Goal: Task Accomplishment & Management: Use online tool/utility

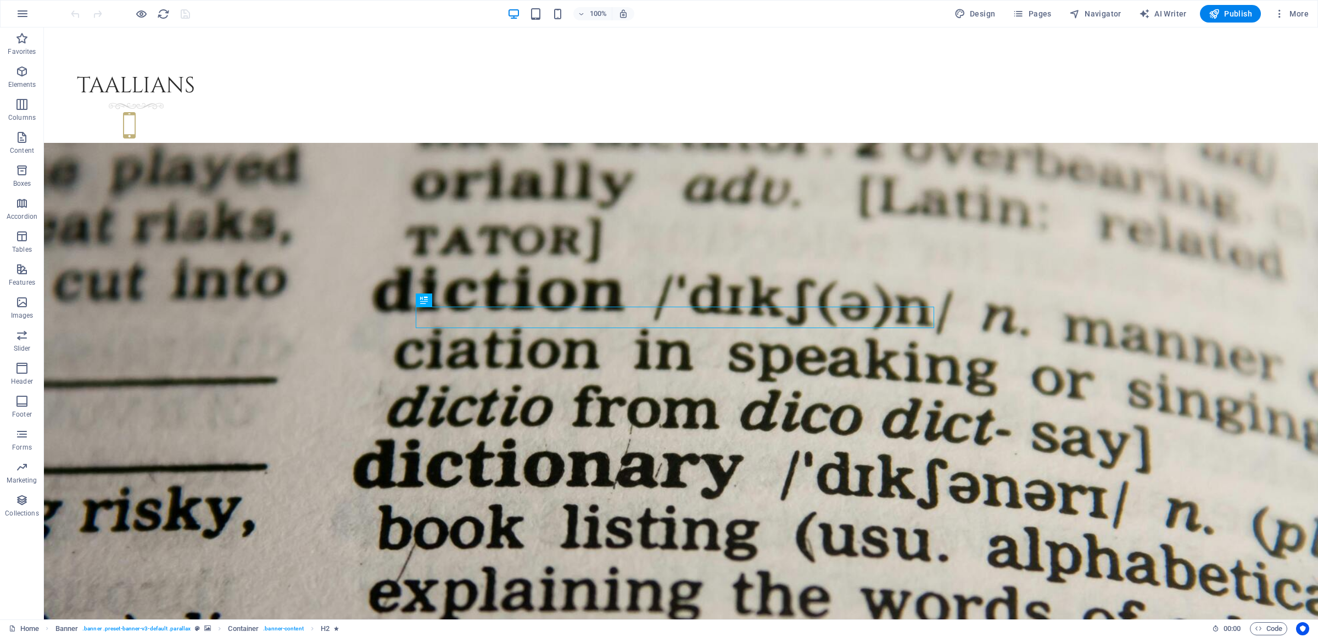
click at [1037, 2] on div "100% Design Pages Navigator AI Writer Publish More" at bounding box center [659, 14] width 1317 height 26
click at [1036, 19] on span "Pages" at bounding box center [1032, 13] width 38 height 11
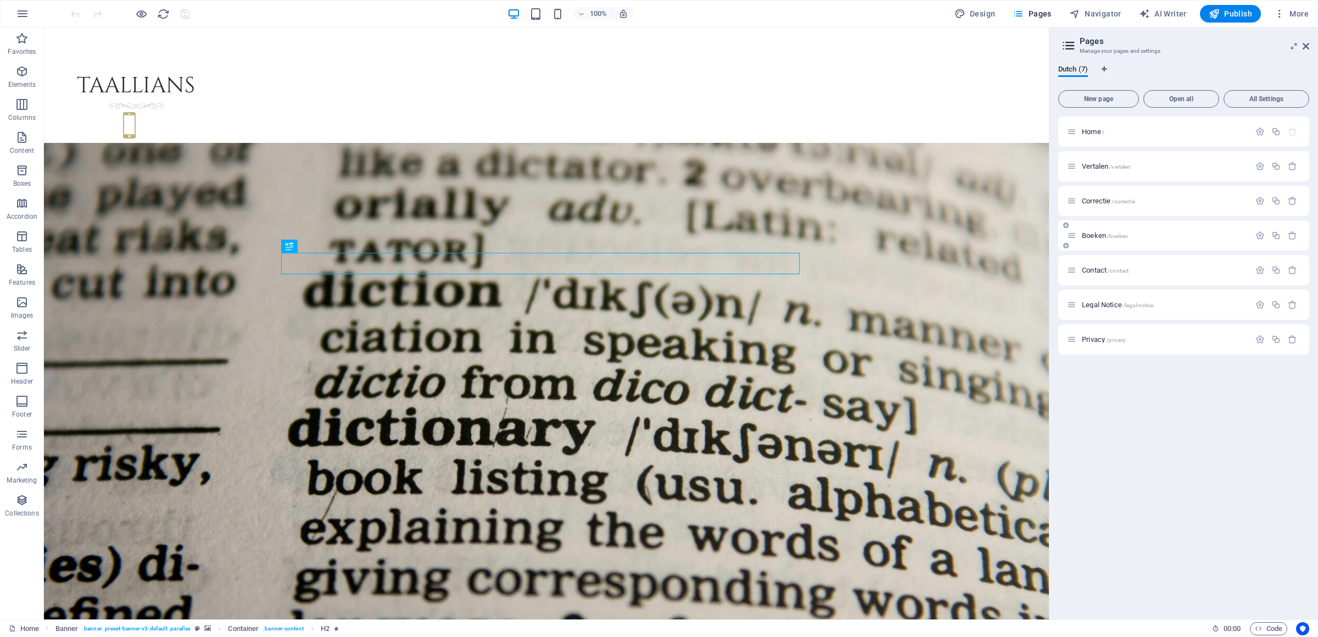
click at [1088, 239] on div "Boeken /boeken" at bounding box center [1158, 235] width 183 height 13
click at [1109, 233] on span "/boeken" at bounding box center [1117, 236] width 21 height 6
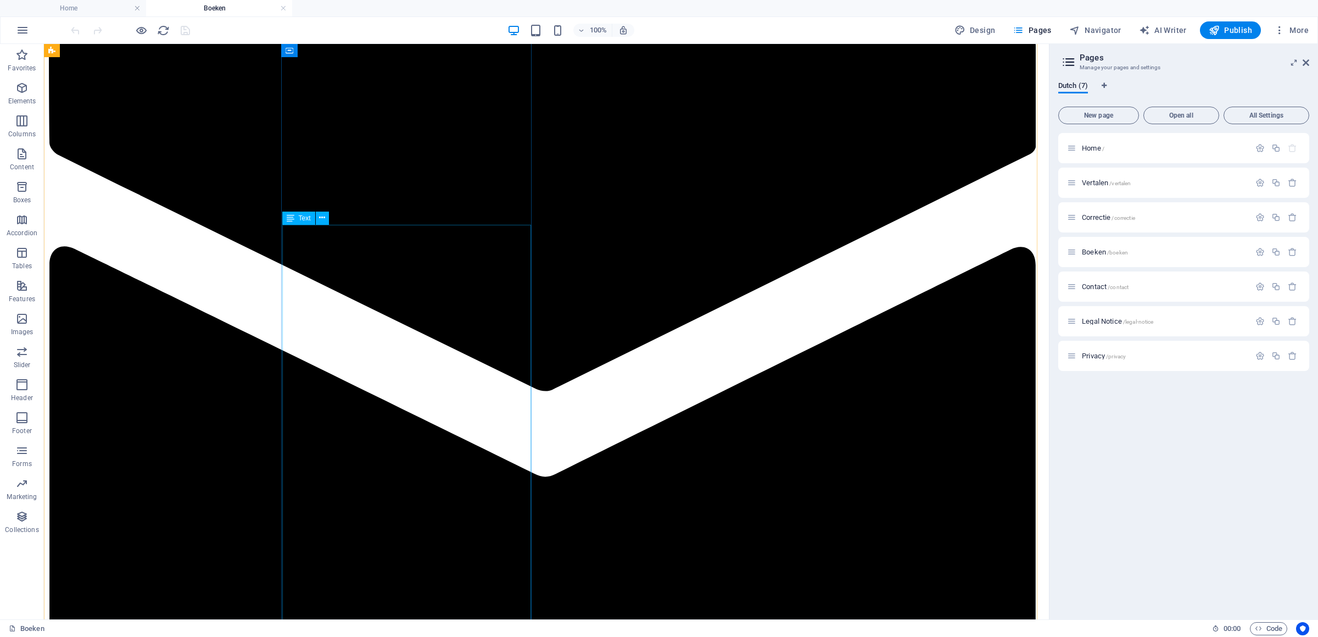
scroll to position [1984, 0]
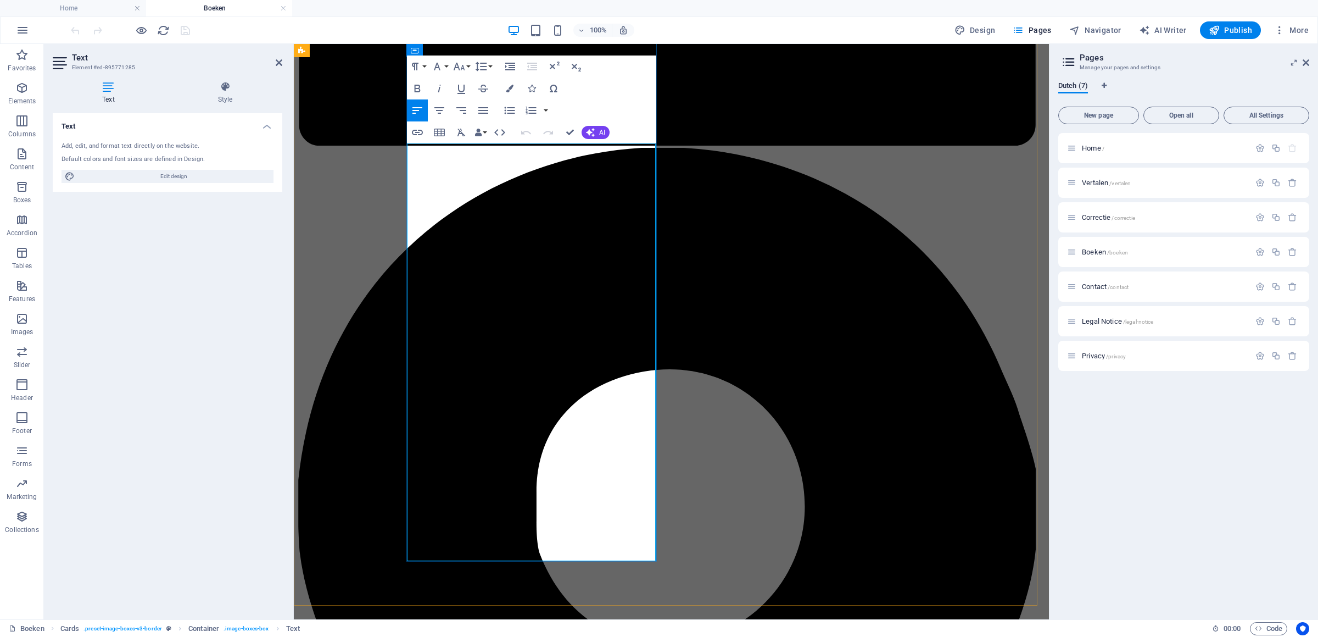
drag, startPoint x: 484, startPoint y: 545, endPoint x: 559, endPoint y: 546, distance: 74.7
copy p "978-94-922474-6-9"
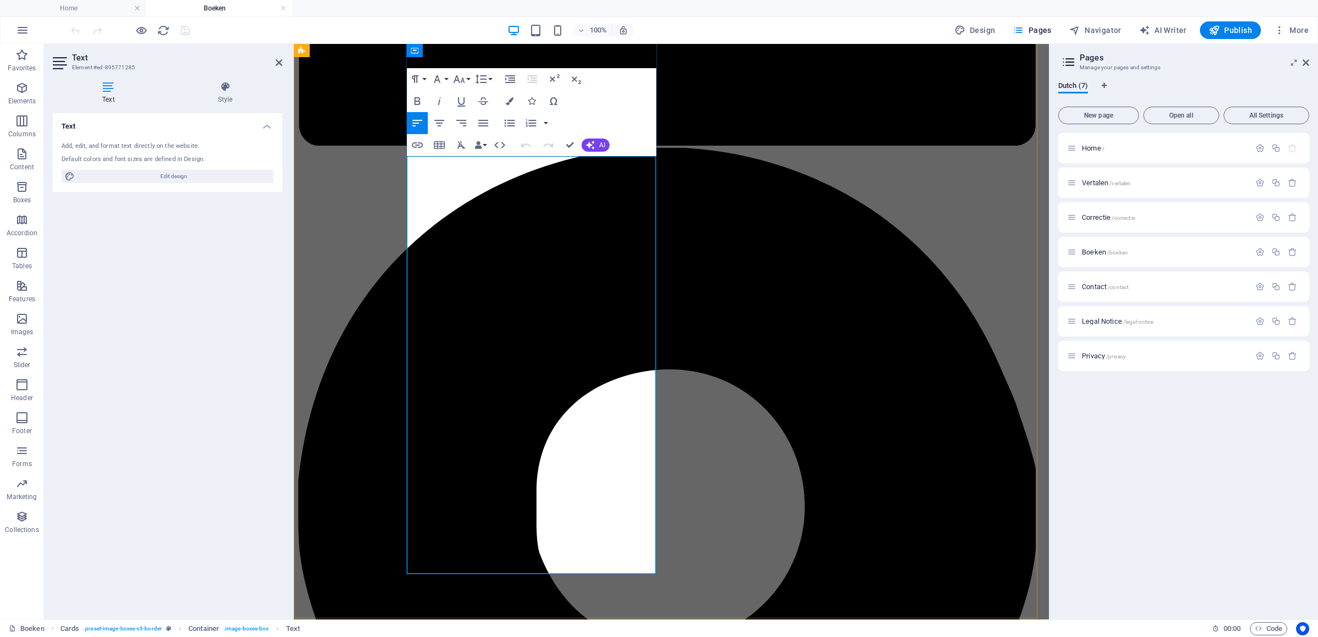
scroll to position [1753, 0]
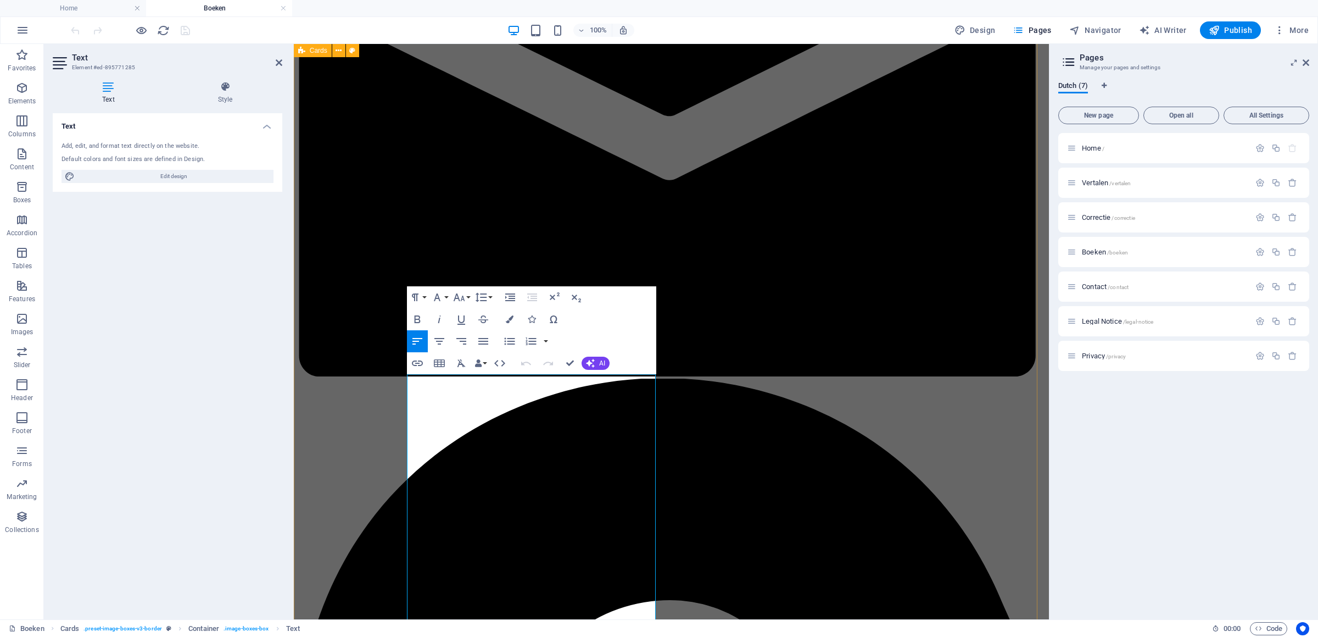
click at [264, 288] on div "Text Add, edit, and format text directly on the website. Default colors and fon…" at bounding box center [168, 361] width 230 height 497
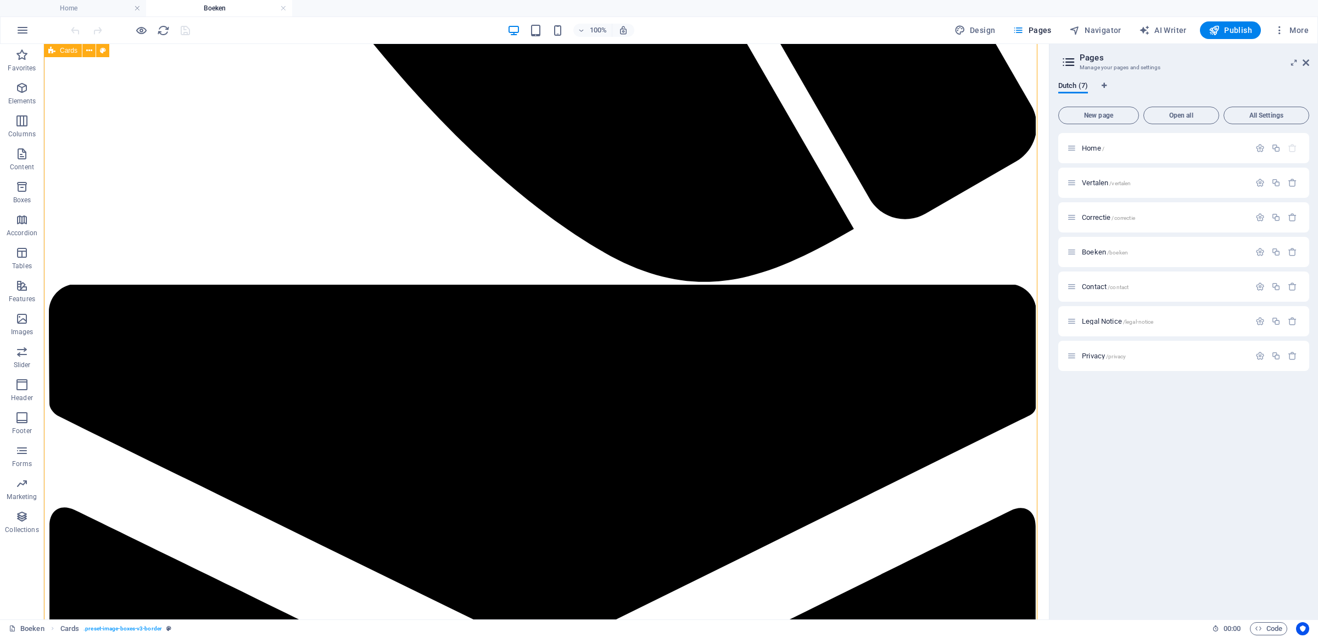
scroll to position [1638, 0]
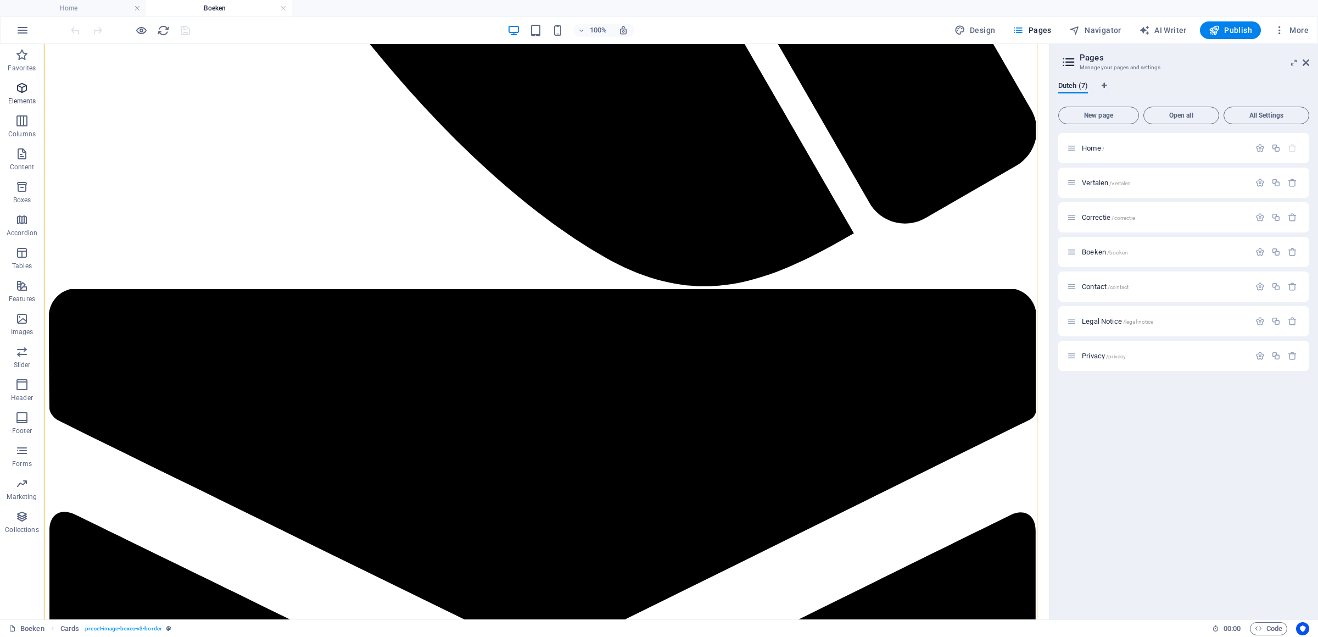
click at [14, 85] on span "Elements" at bounding box center [22, 94] width 44 height 26
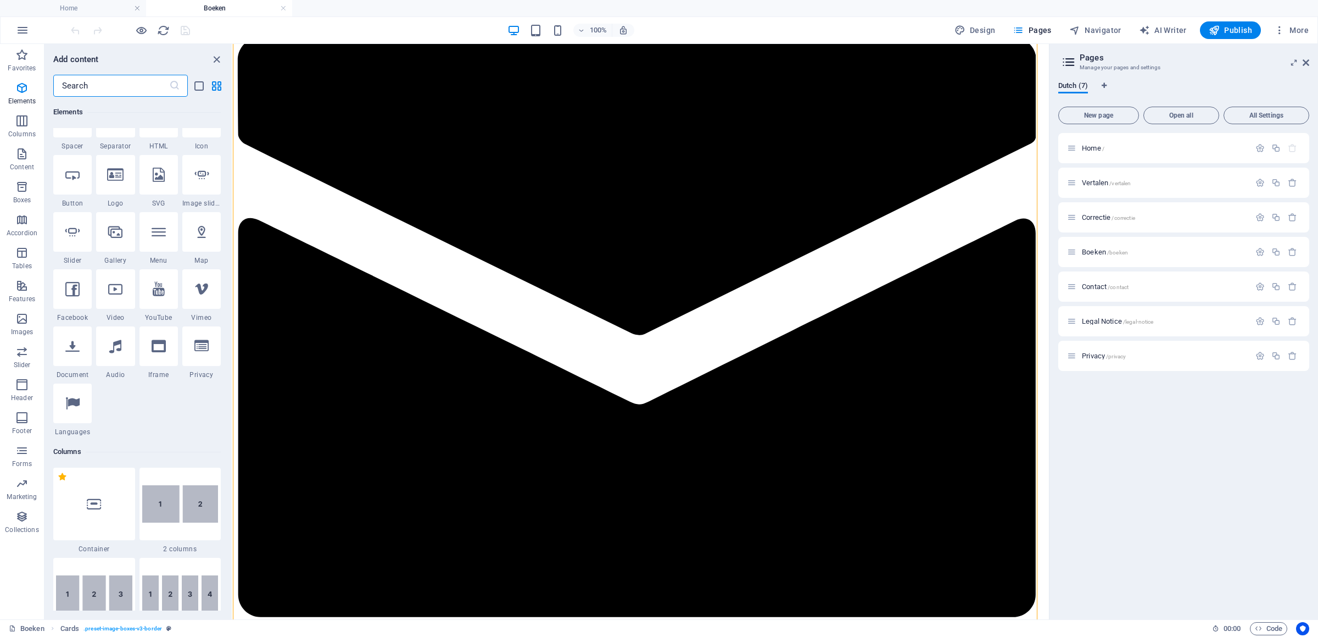
scroll to position [206, 0]
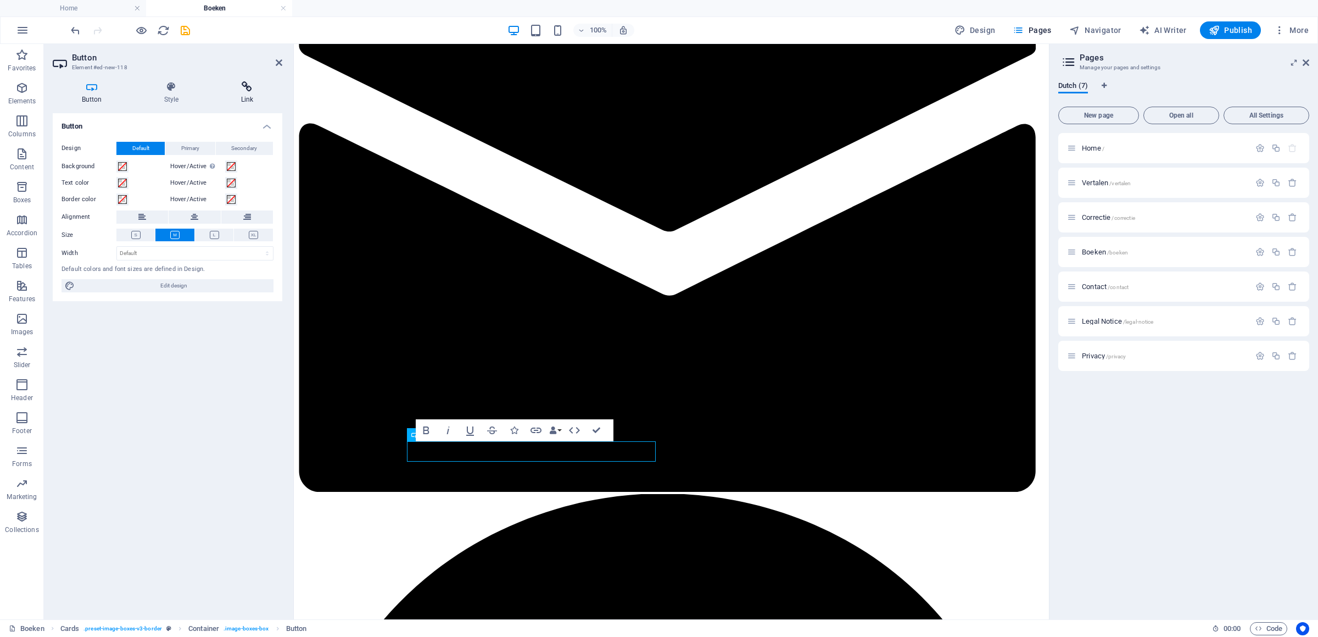
click at [260, 91] on icon at bounding box center [247, 86] width 70 height 11
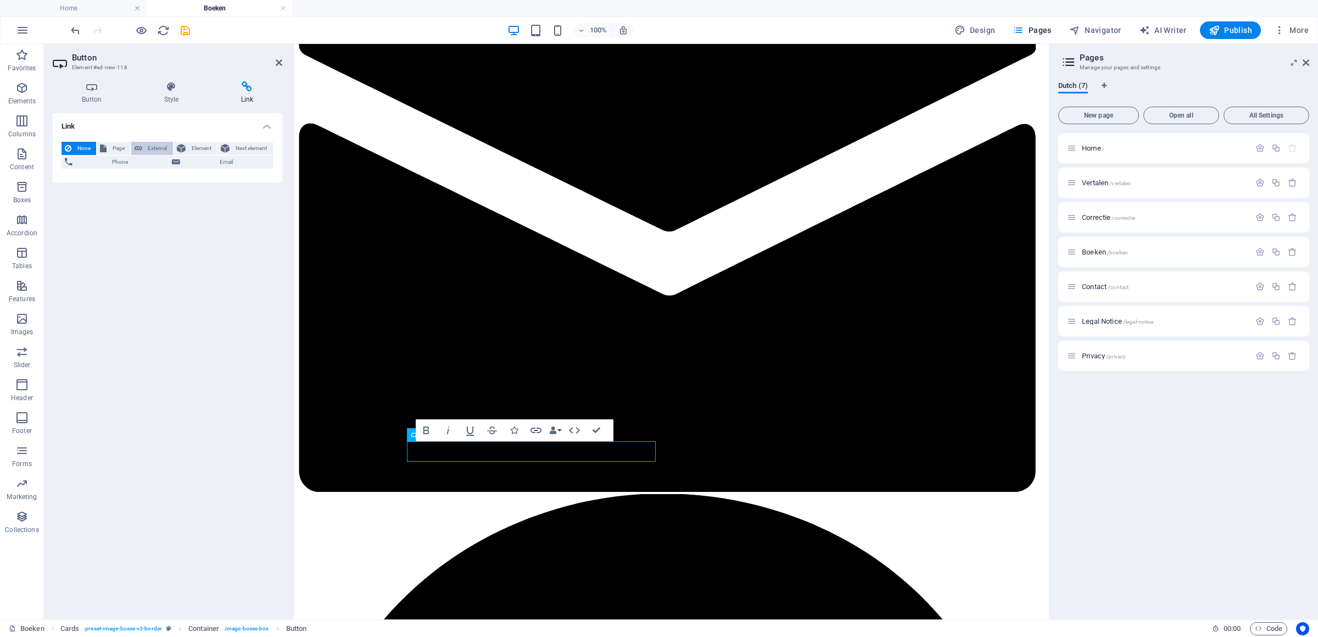
click at [162, 146] on span "External" at bounding box center [158, 148] width 24 height 13
select select "blank"
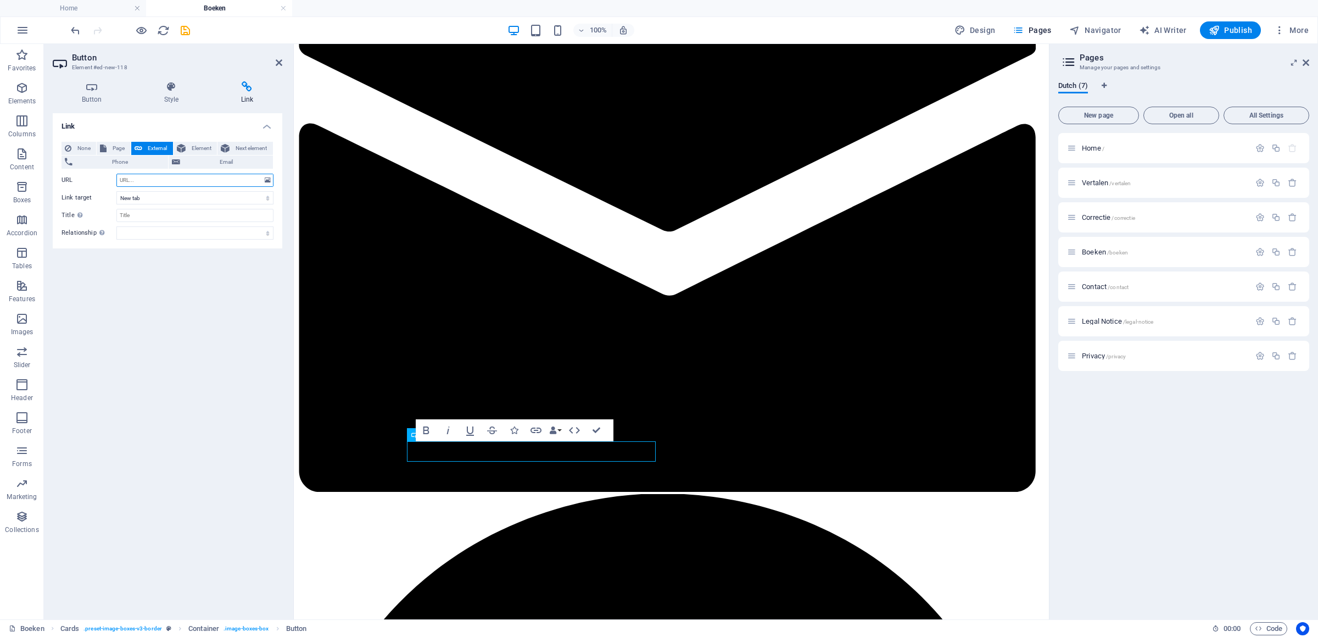
paste input "[URL][DOMAIN_NAME]"
type input "[URL][DOMAIN_NAME]"
click at [192, 288] on div "Link None Page External Element Next element Phone Email Page Home Vertalen Cor…" at bounding box center [168, 361] width 230 height 497
click at [102, 91] on icon at bounding box center [92, 86] width 78 height 11
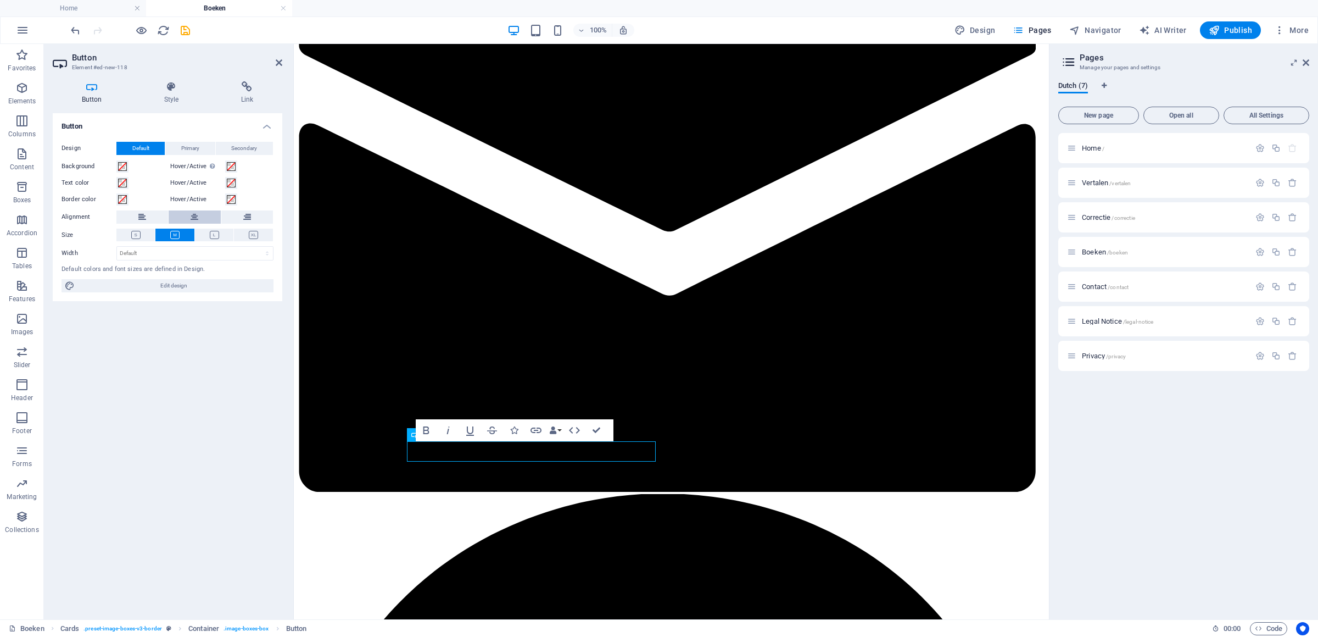
click at [190, 219] on button at bounding box center [195, 216] width 52 height 13
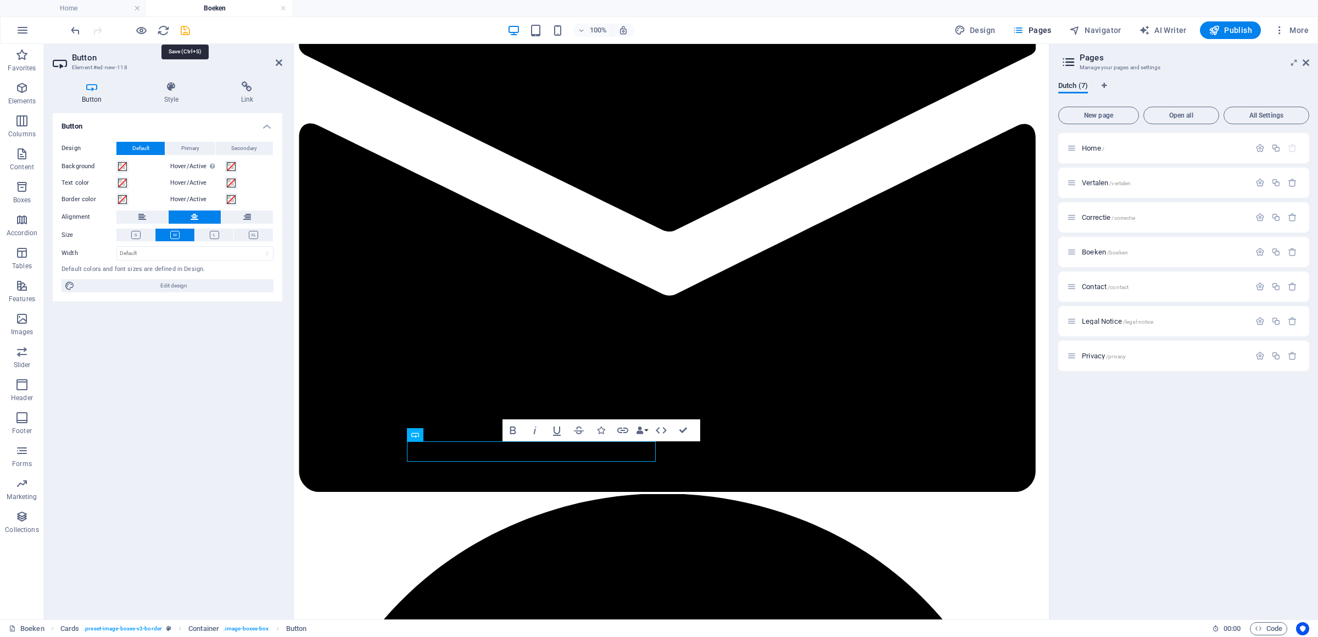
click at [189, 32] on icon "save" at bounding box center [185, 30] width 13 height 13
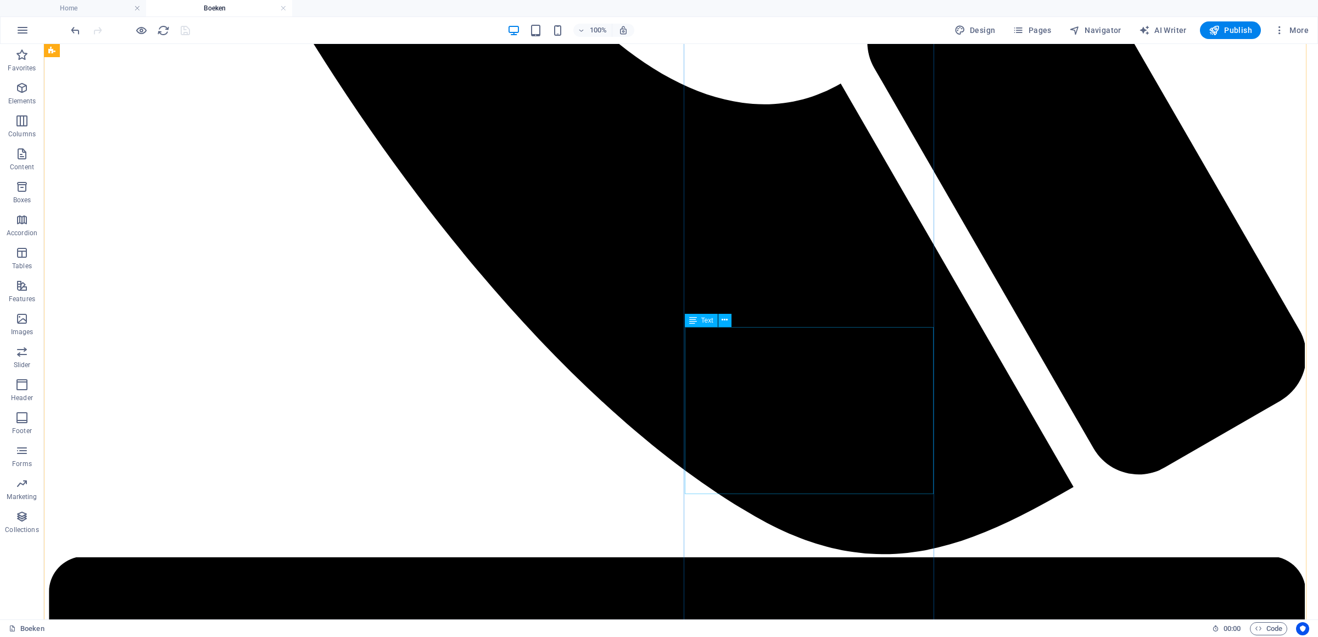
scroll to position [1753, 0]
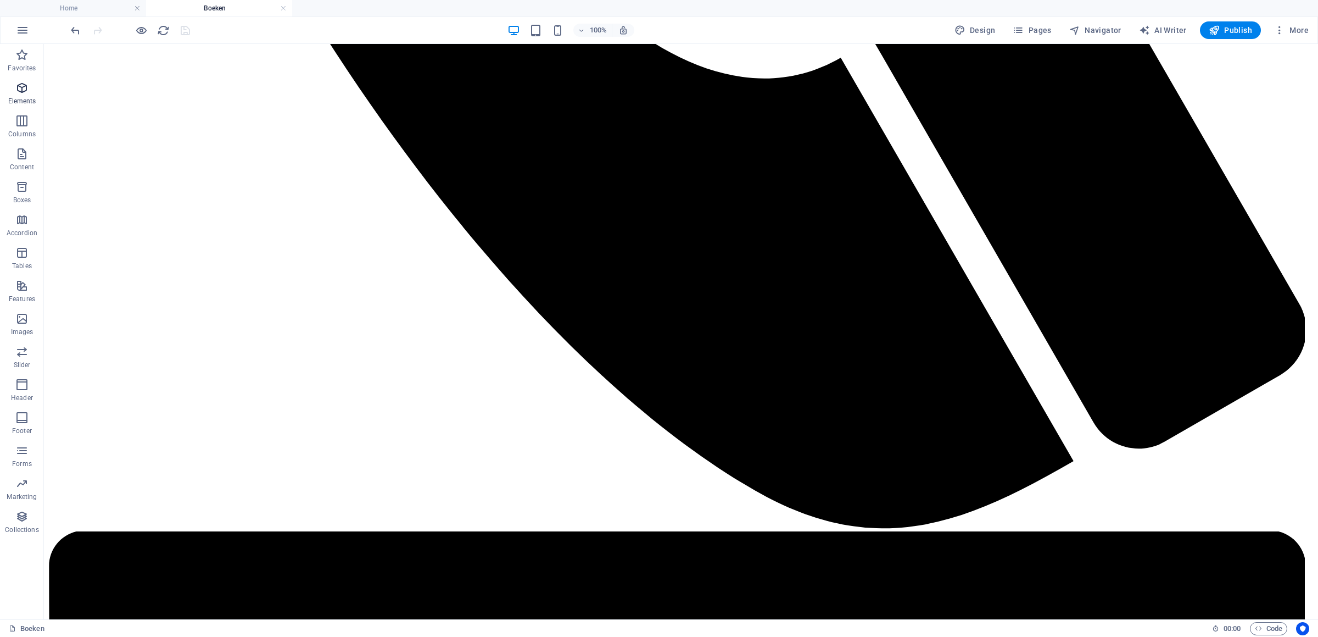
click at [21, 93] on icon "button" at bounding box center [21, 87] width 13 height 13
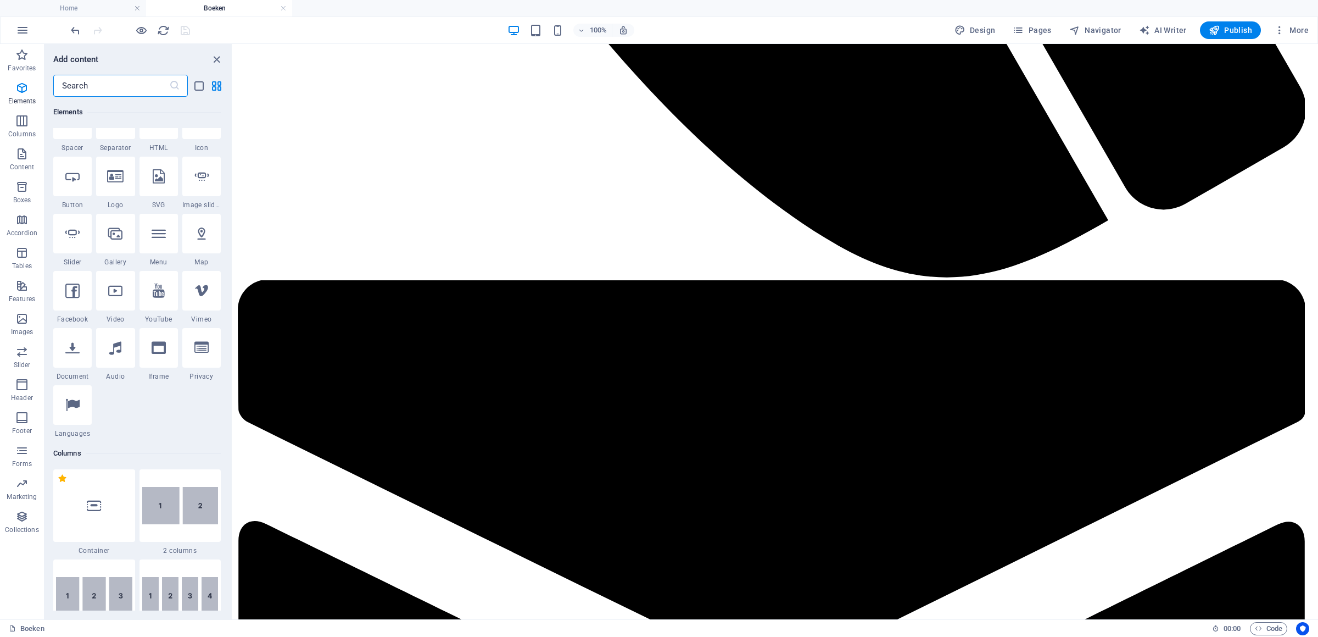
scroll to position [206, 0]
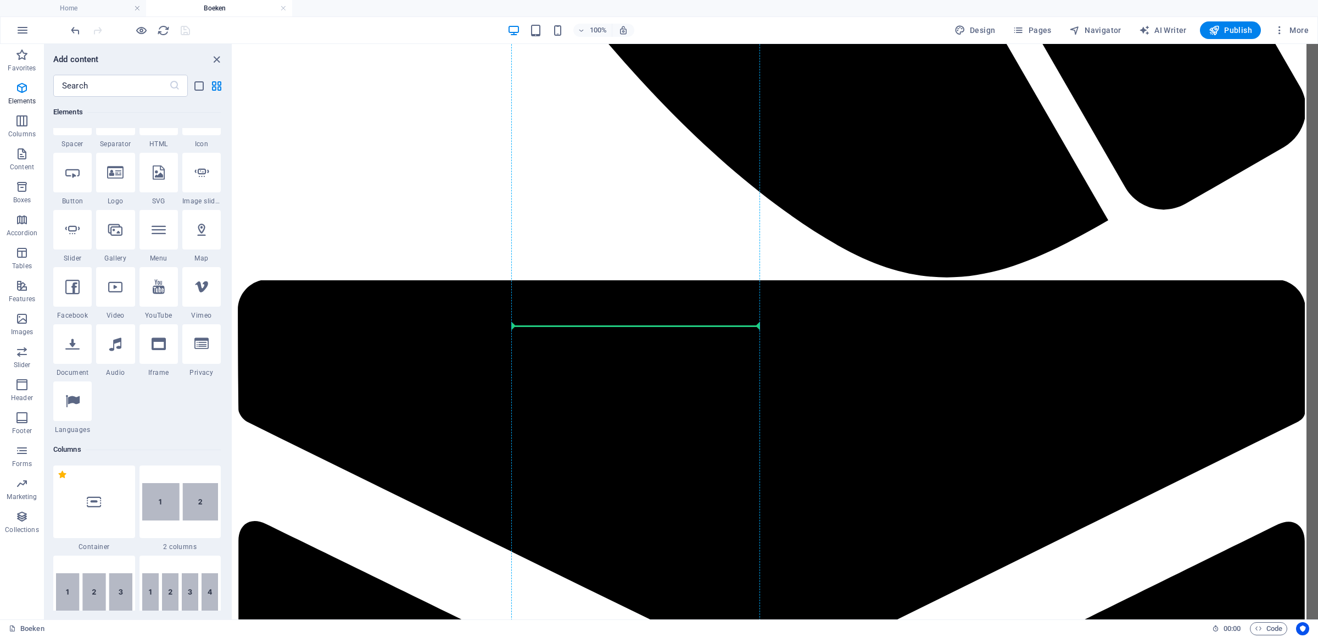
select select "px"
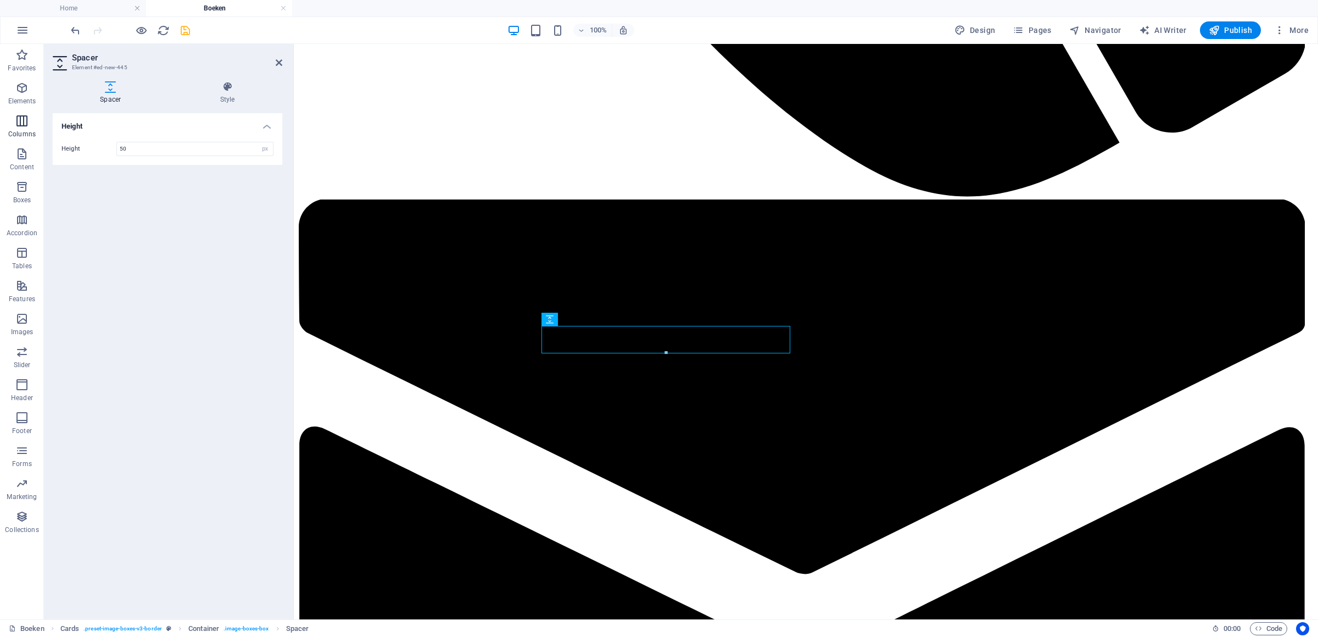
click at [13, 120] on span "Columns" at bounding box center [22, 127] width 44 height 26
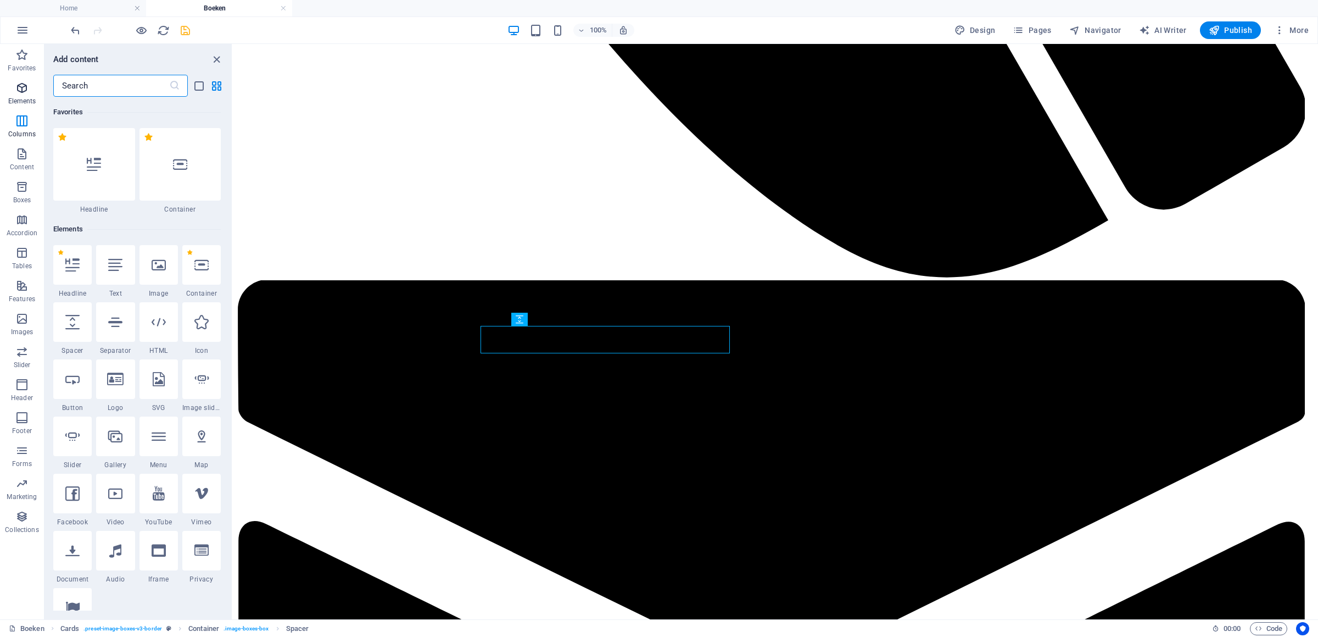
click at [16, 97] on p "Elements" at bounding box center [22, 101] width 28 height 9
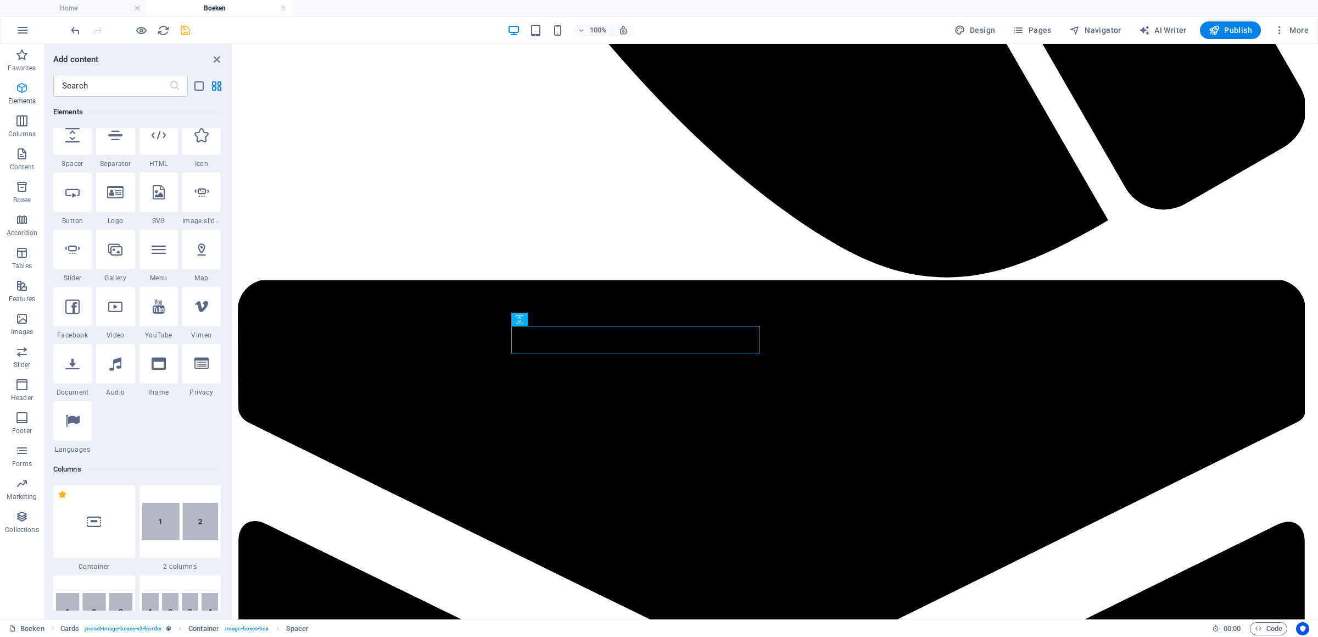
scroll to position [207, 0]
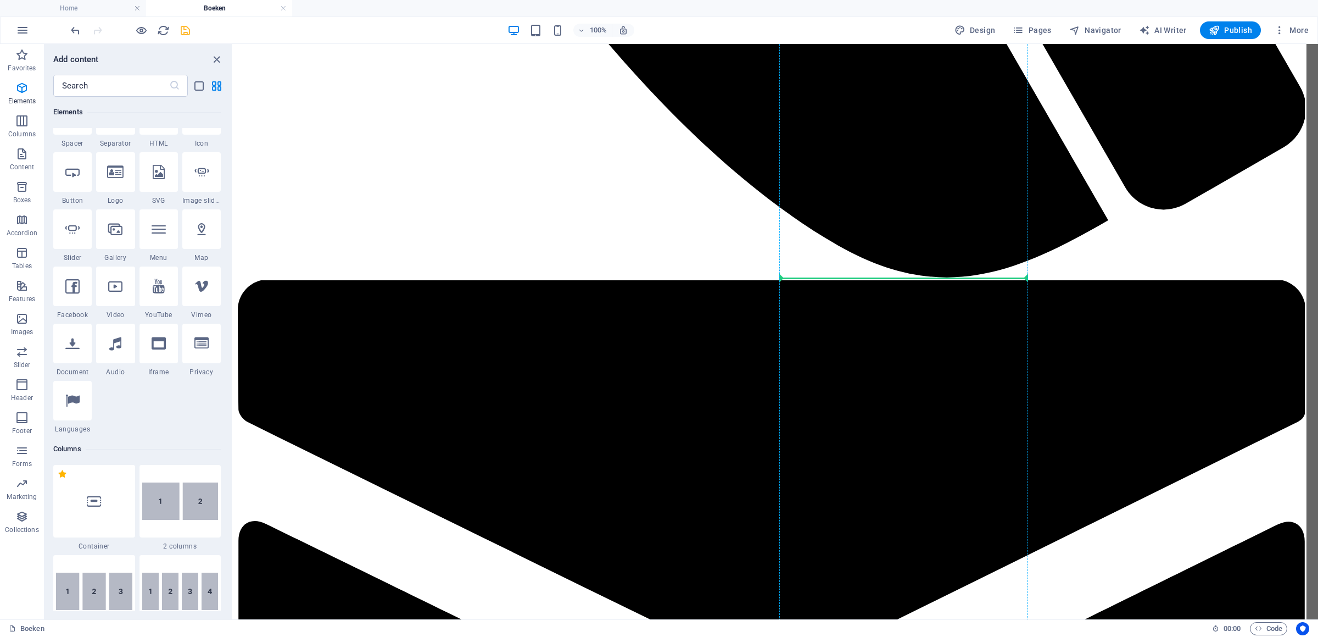
select select "px"
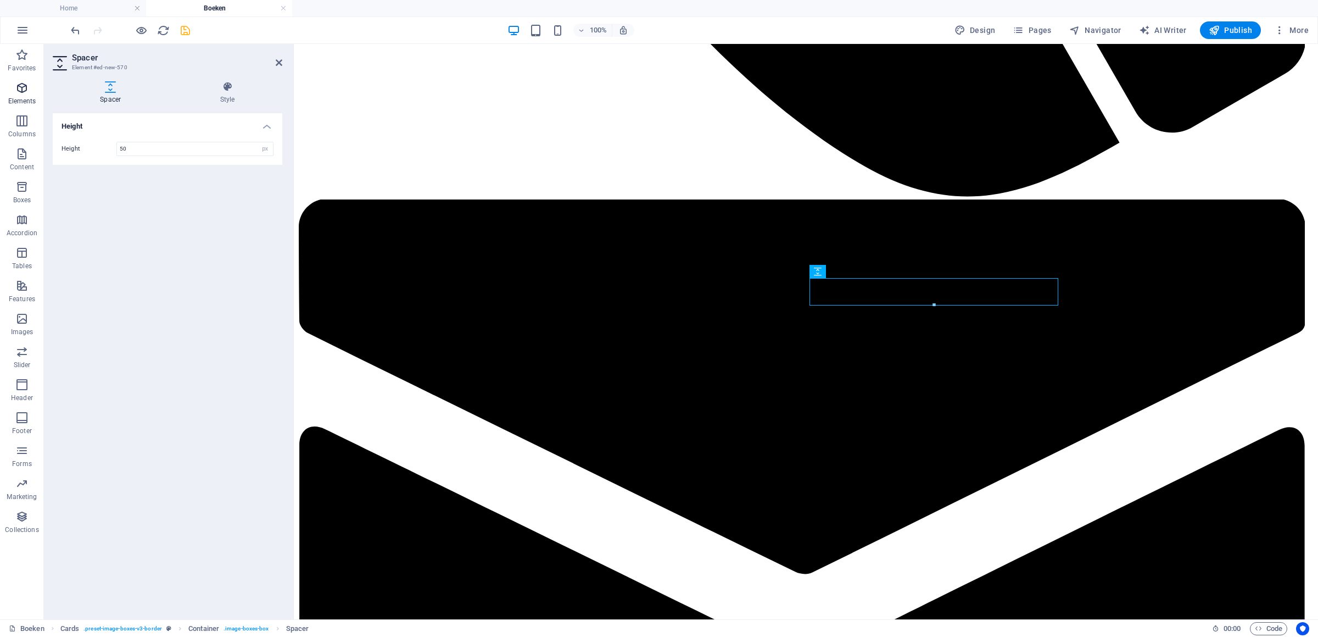
click at [23, 102] on p "Elements" at bounding box center [22, 101] width 28 height 9
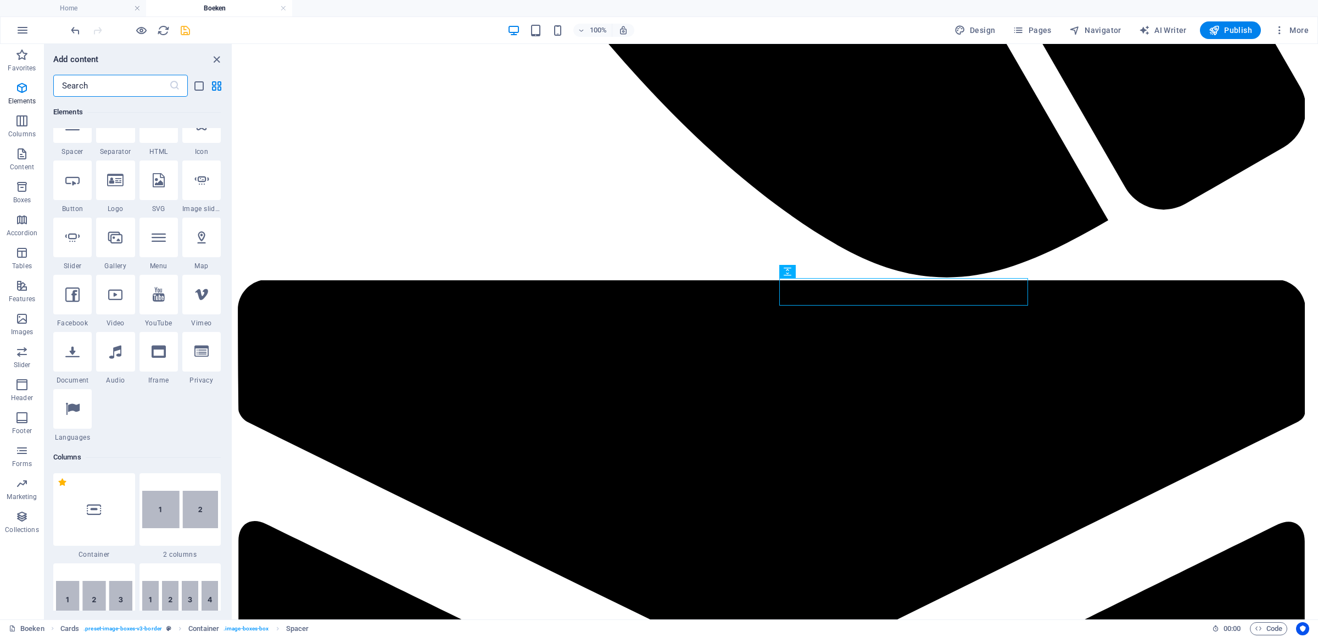
scroll to position [206, 0]
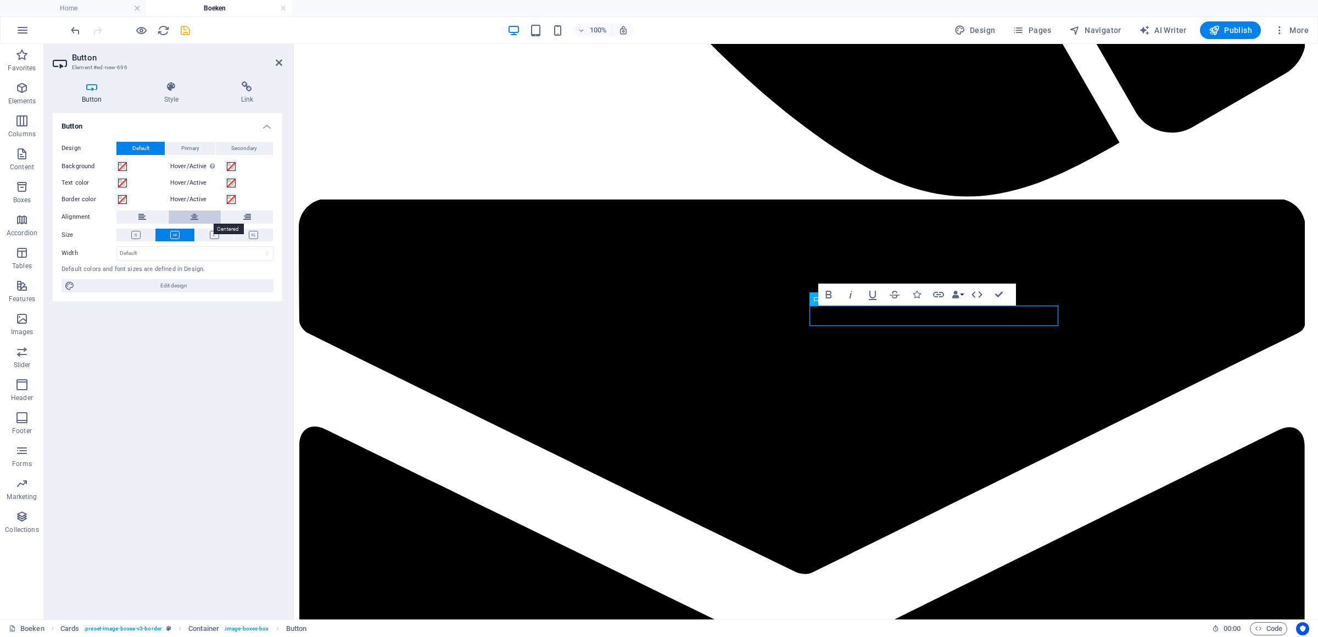
click at [205, 216] on button at bounding box center [195, 216] width 52 height 13
click at [232, 101] on h4 "Link" at bounding box center [247, 92] width 70 height 23
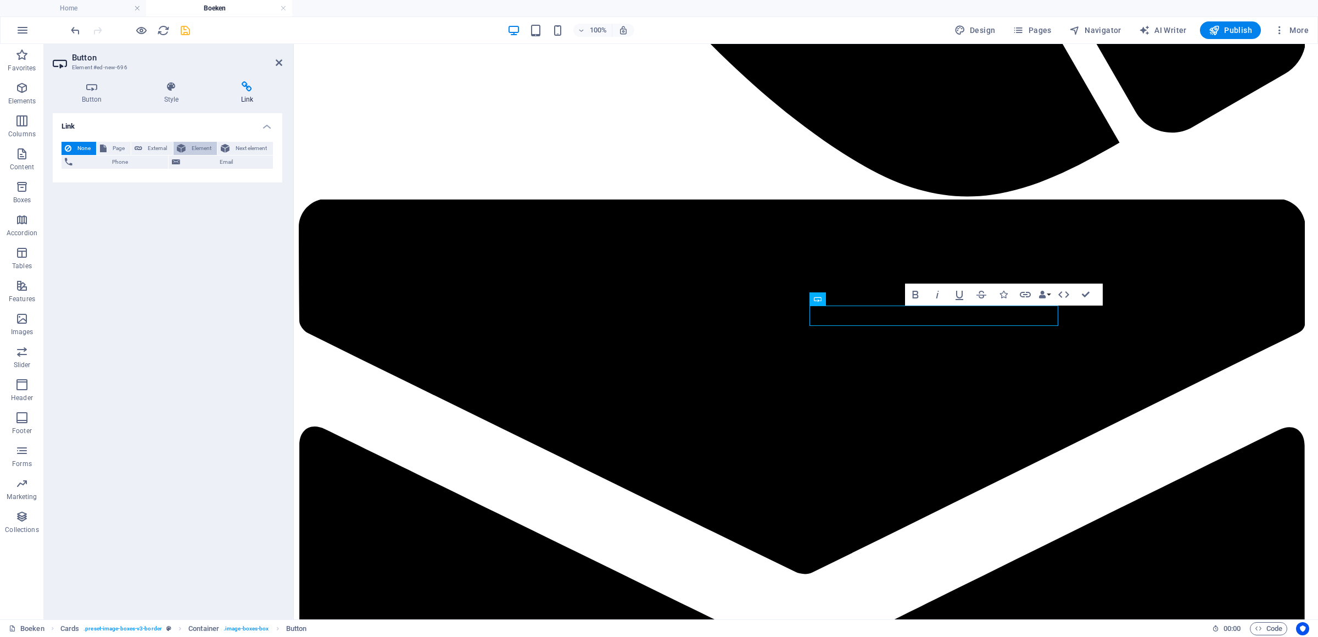
click at [200, 148] on span "Element" at bounding box center [201, 148] width 25 height 13
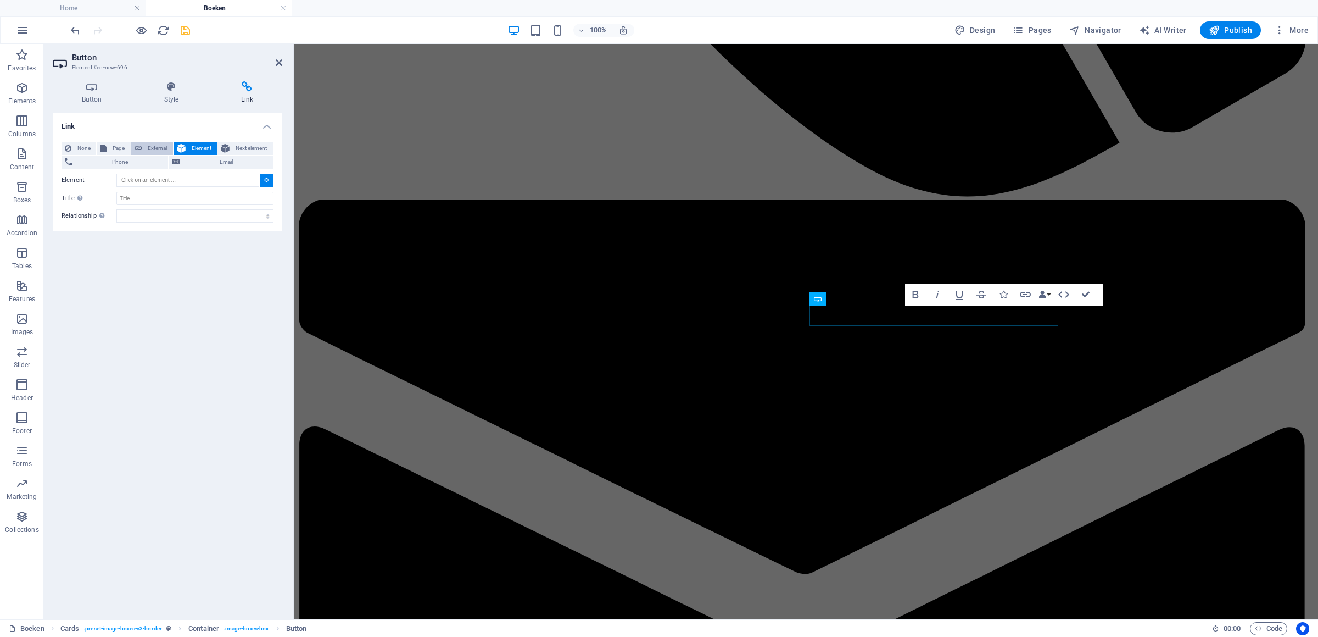
click at [159, 148] on span "External" at bounding box center [158, 148] width 24 height 13
select select "blank"
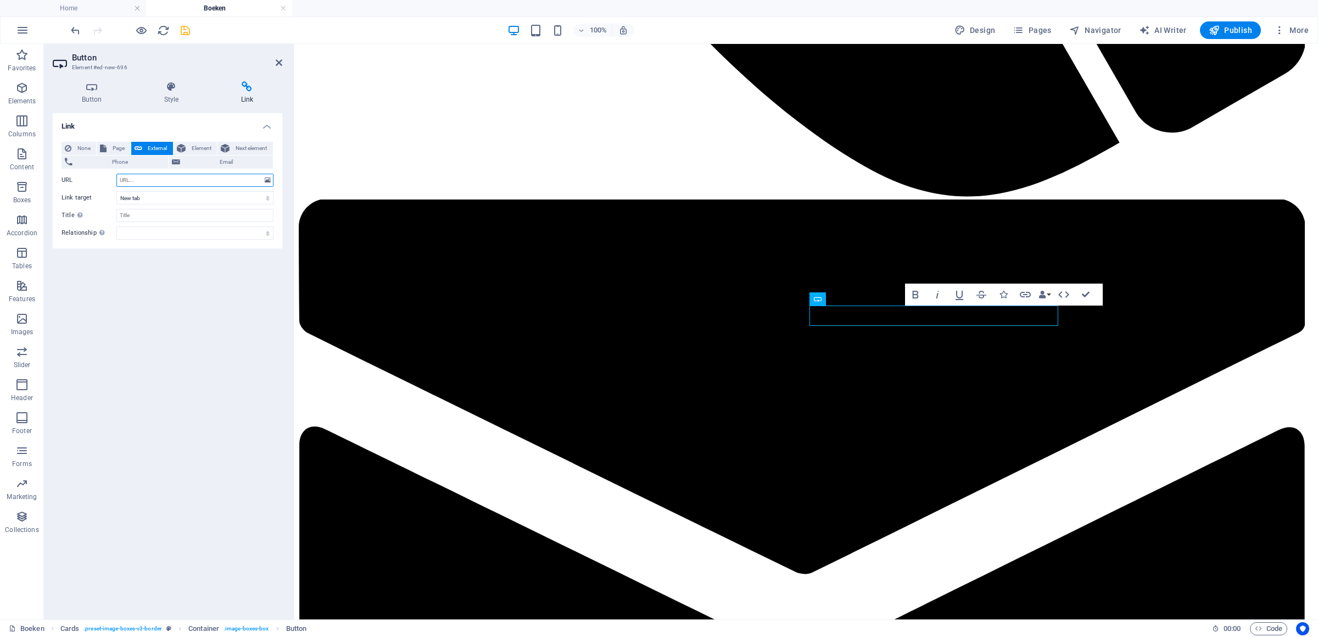
paste input "[URL][DOMAIN_NAME]"
type input "[URL][DOMAIN_NAME]"
click at [186, 29] on icon "save" at bounding box center [185, 30] width 13 height 13
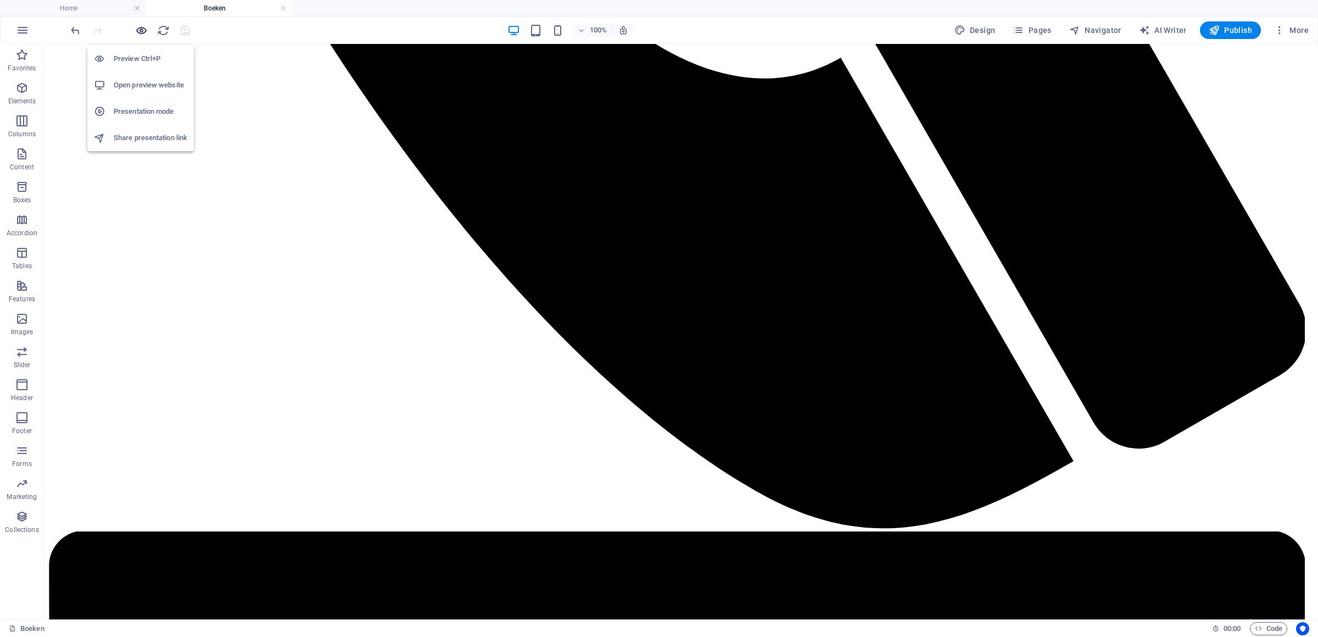
click at [148, 29] on span "button" at bounding box center [141, 30] width 13 height 13
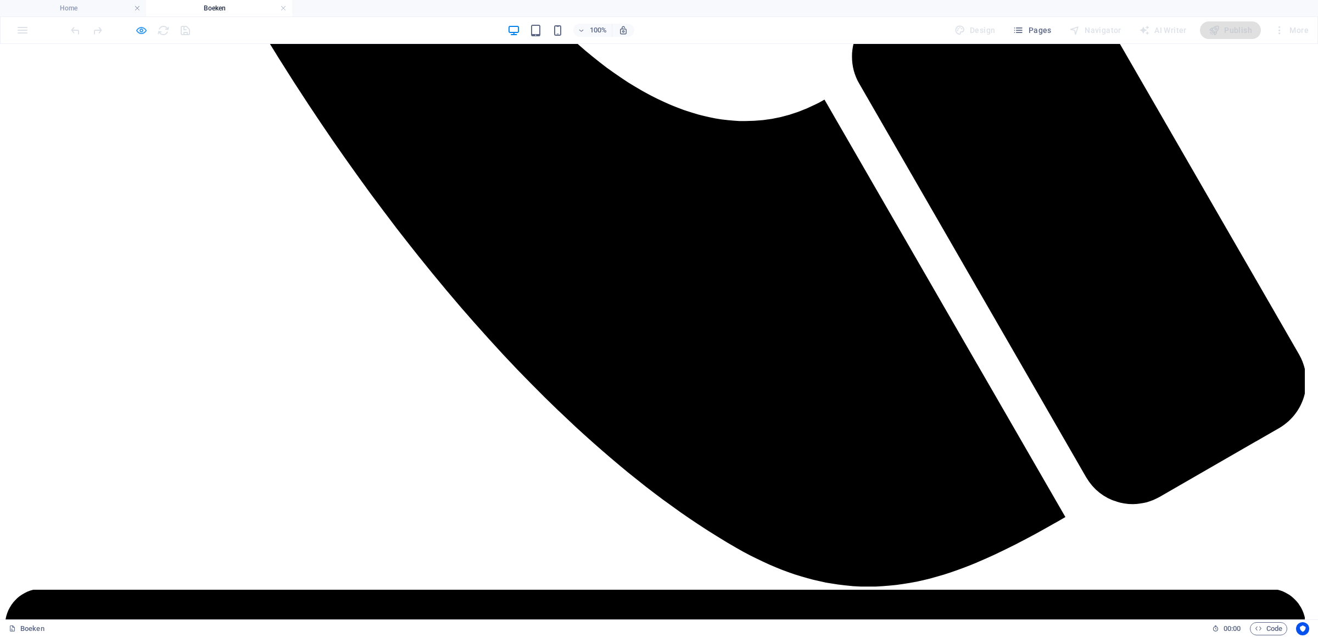
click at [139, 29] on icon "button" at bounding box center [141, 30] width 13 height 13
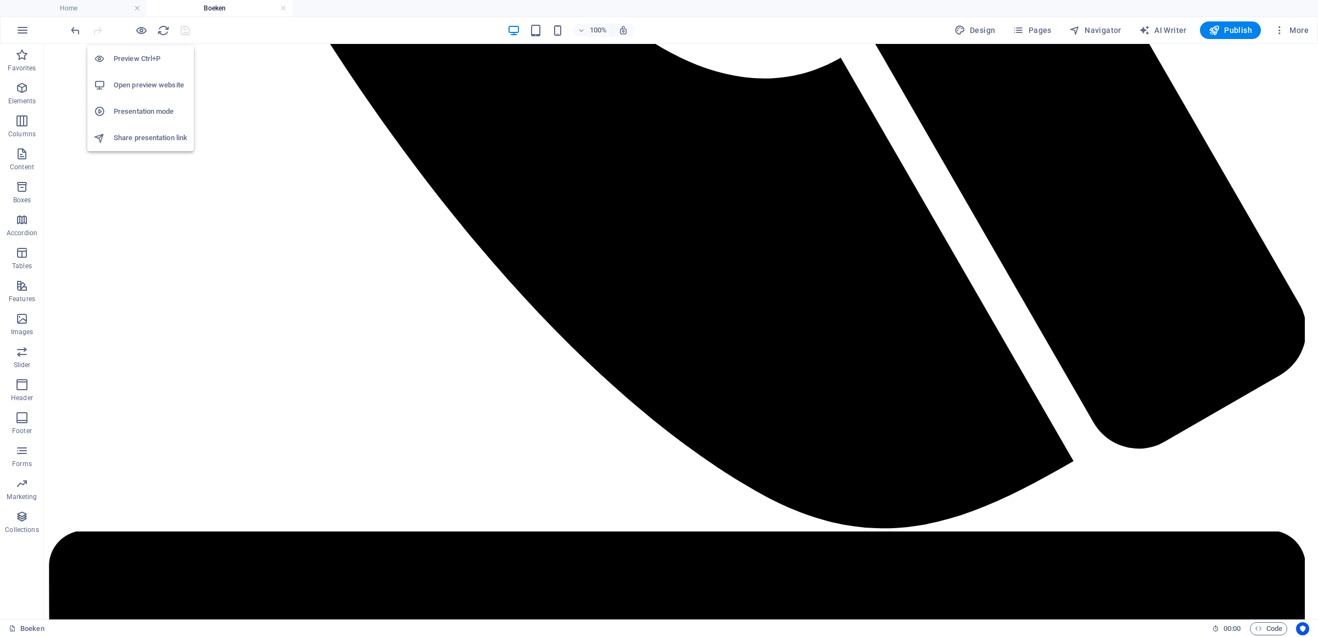
click at [130, 85] on h6 "Open preview website" at bounding box center [151, 85] width 74 height 13
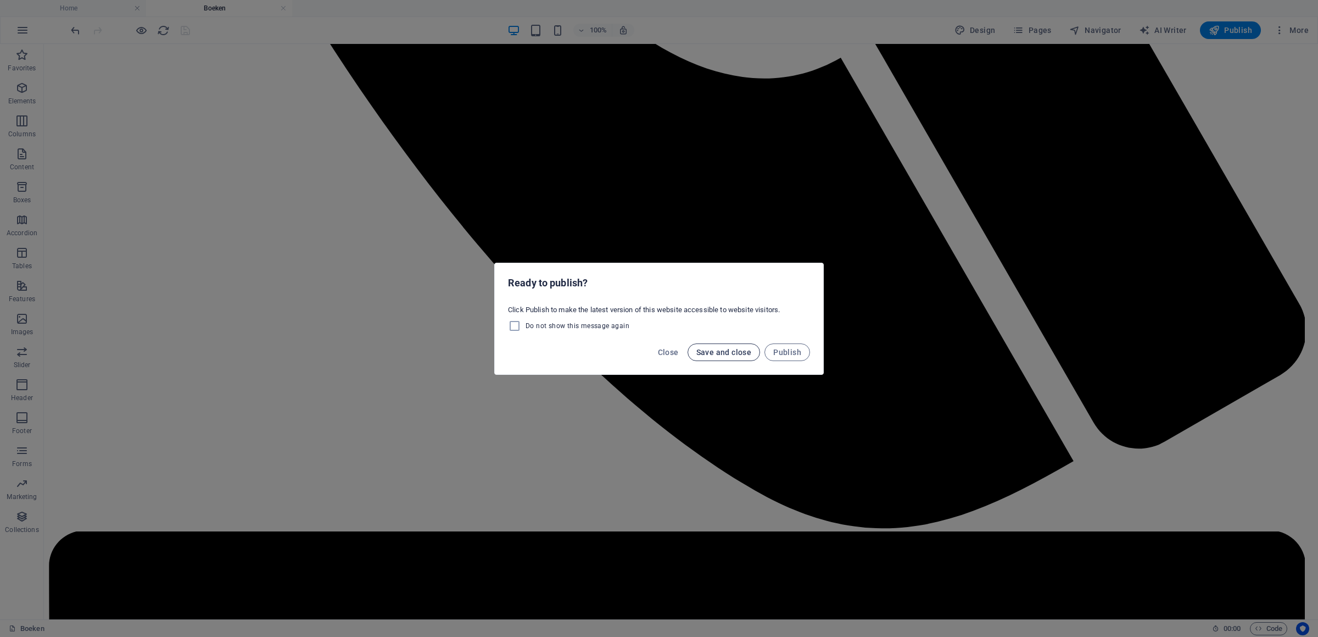
click at [721, 349] on span "Save and close" at bounding box center [723, 352] width 55 height 9
